Goal: Information Seeking & Learning: Learn about a topic

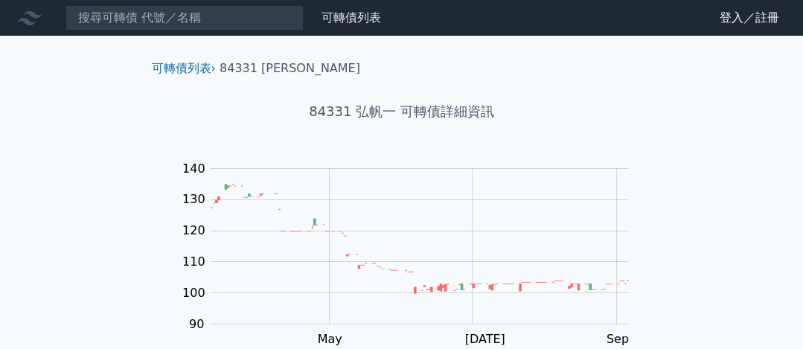
click at [251, 3] on nav "可轉債列表 財務數據 可轉債列表 財務數據 登入／註冊 登入／註冊" at bounding box center [401, 18] width 803 height 36
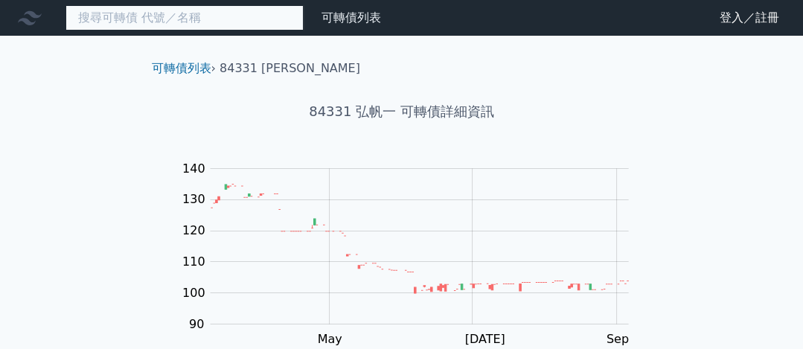
click at [242, 19] on input at bounding box center [185, 17] width 238 height 25
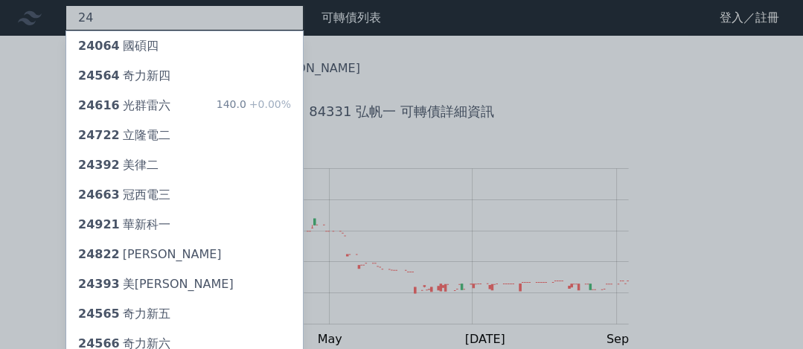
type input "2"
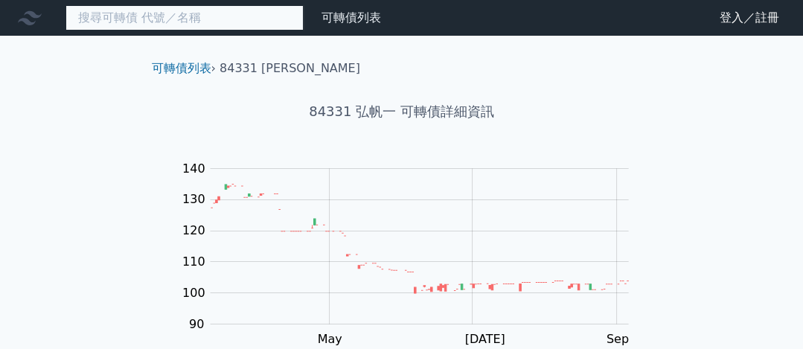
click at [246, 23] on input at bounding box center [185, 17] width 238 height 25
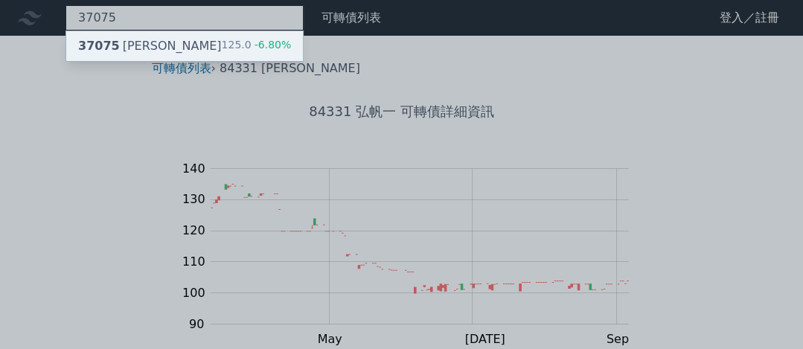
type input "37075"
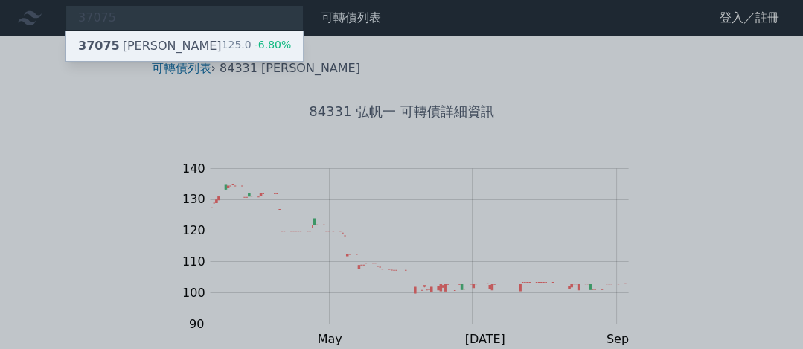
click at [239, 39] on div "125.0 -6.80%" at bounding box center [257, 46] width 70 height 18
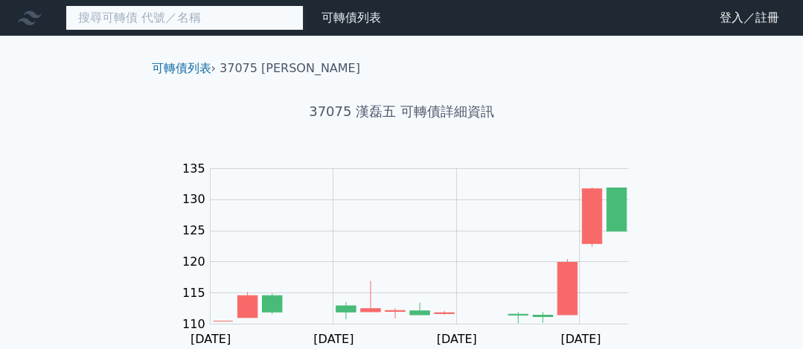
click at [243, 14] on input at bounding box center [185, 17] width 238 height 25
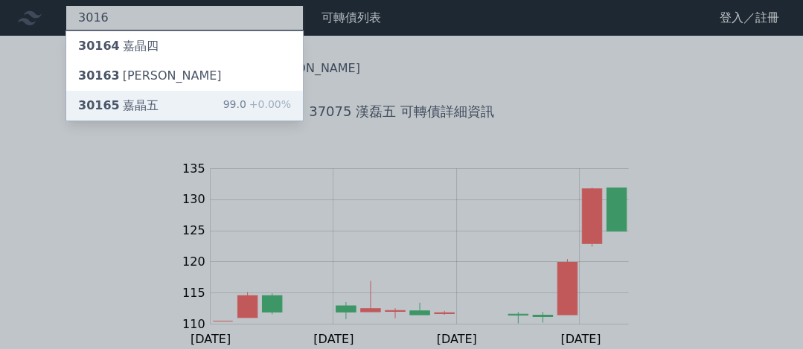
type input "3016"
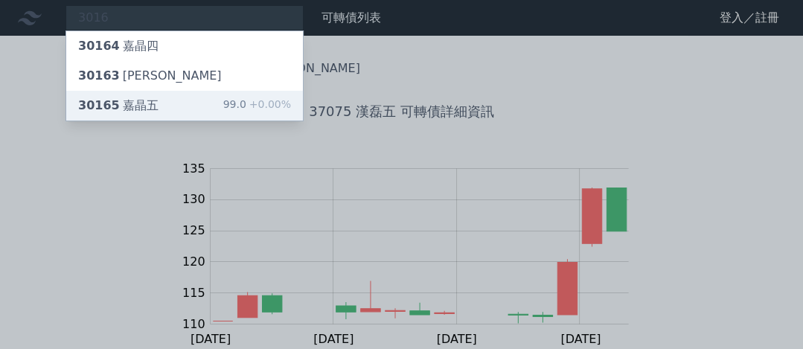
click at [220, 100] on div "30165 嘉晶五 99.0 +0.00%" at bounding box center [184, 106] width 237 height 30
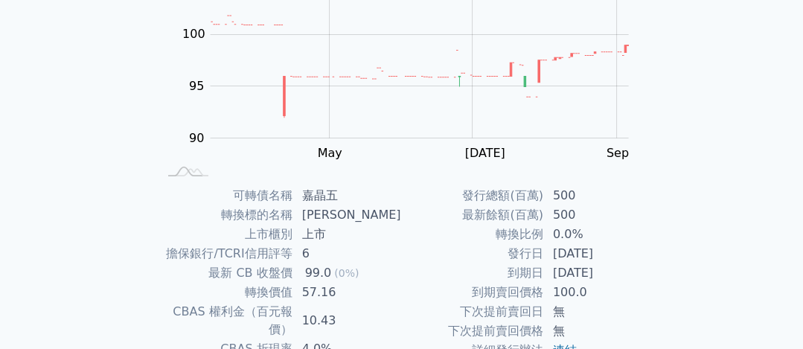
scroll to position [278, 0]
